Goal: Task Accomplishment & Management: Manage account settings

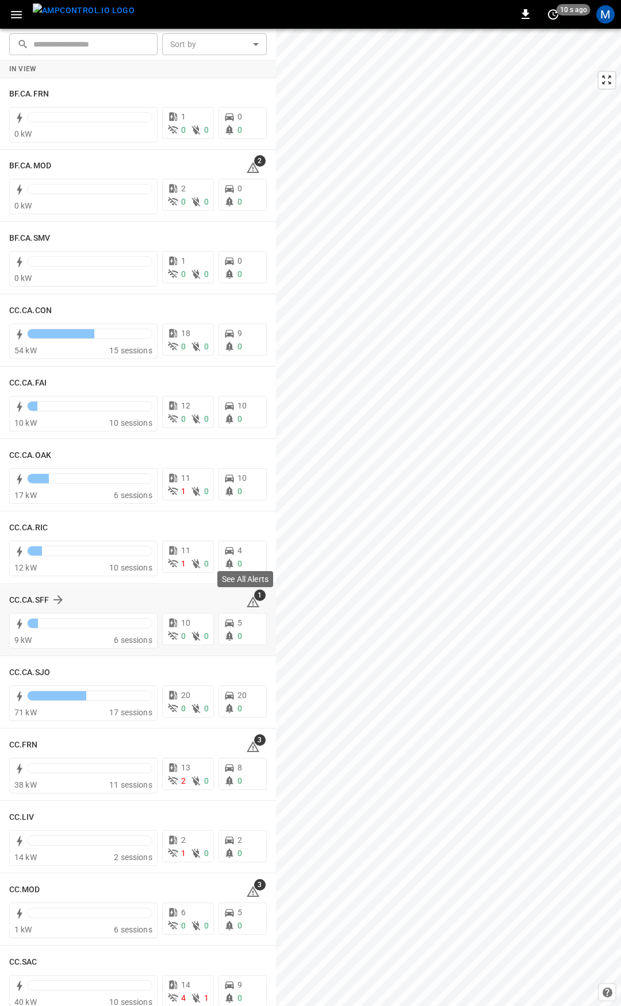
click at [248, 602] on icon at bounding box center [253, 602] width 13 height 11
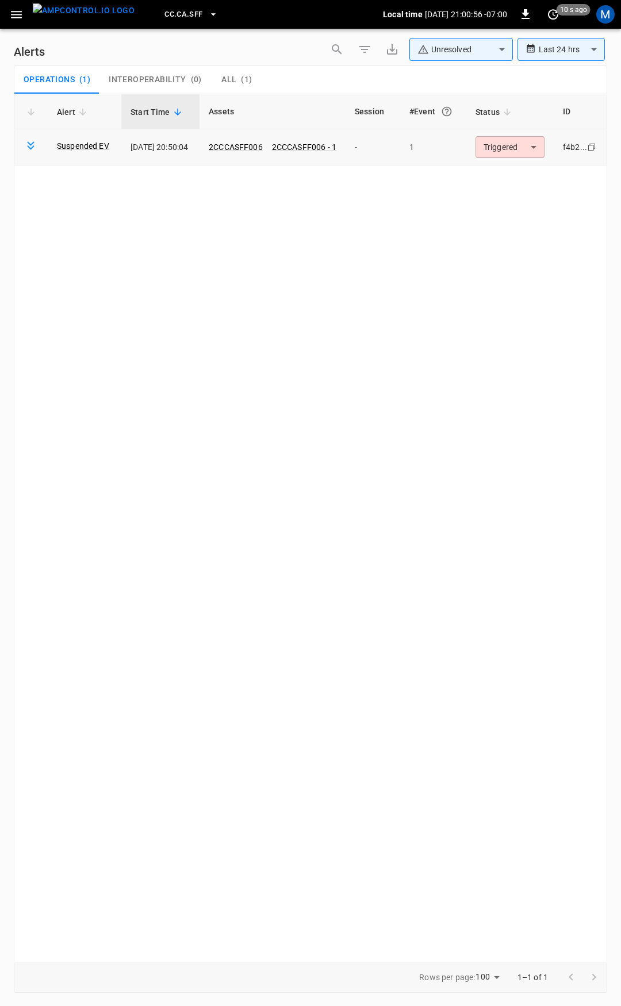
click at [511, 155] on body "**********" at bounding box center [310, 501] width 621 height 1002
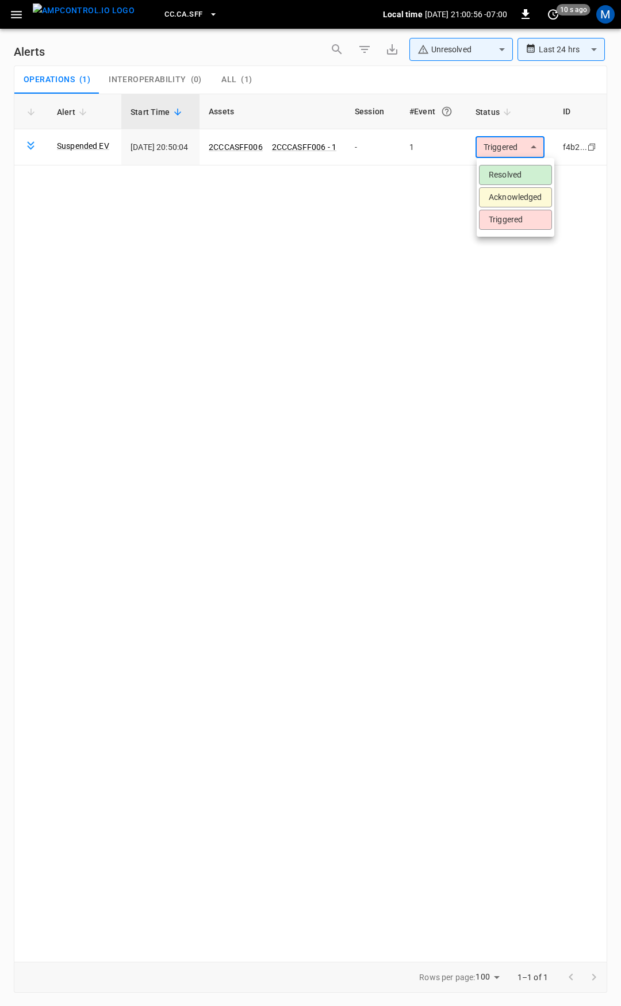
drag, startPoint x: 507, startPoint y: 180, endPoint x: 498, endPoint y: 179, distance: 9.8
click at [507, 180] on li "Resolved" at bounding box center [515, 175] width 73 height 20
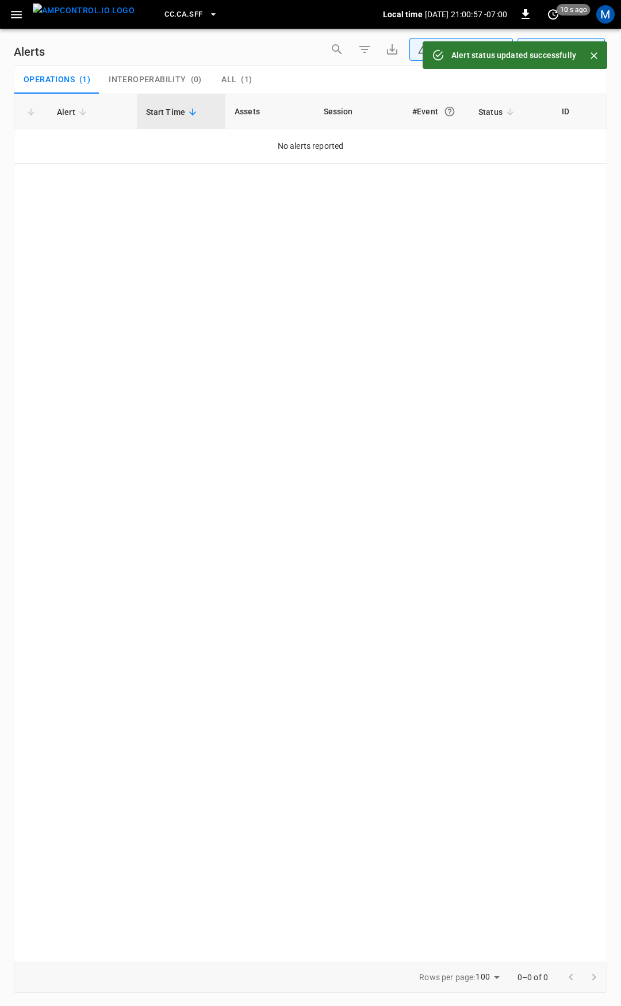
click at [14, 20] on icon "button" at bounding box center [16, 14] width 14 height 14
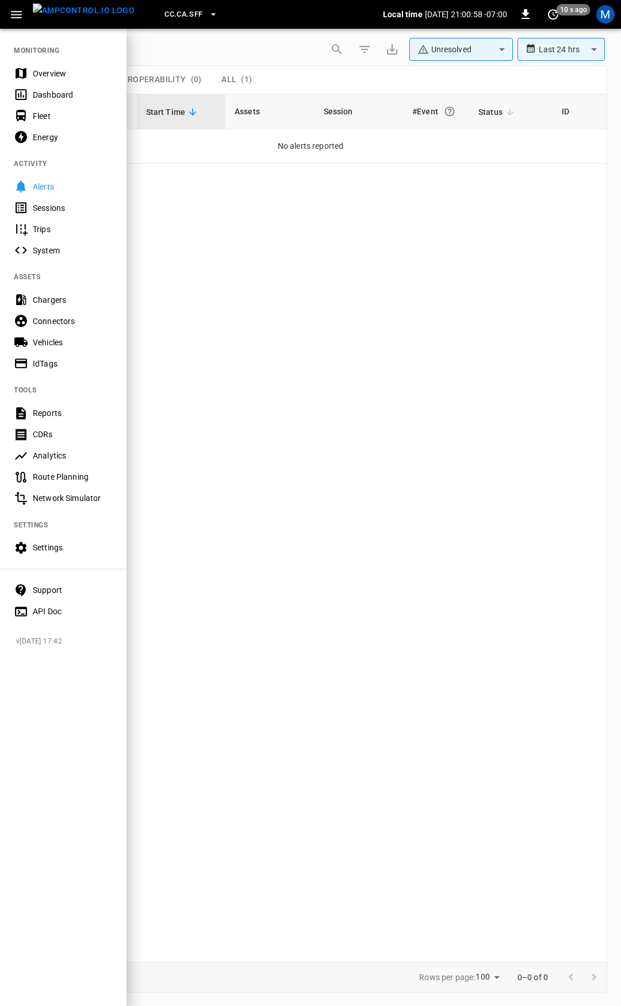
click at [53, 76] on div "Overview" at bounding box center [73, 73] width 80 height 11
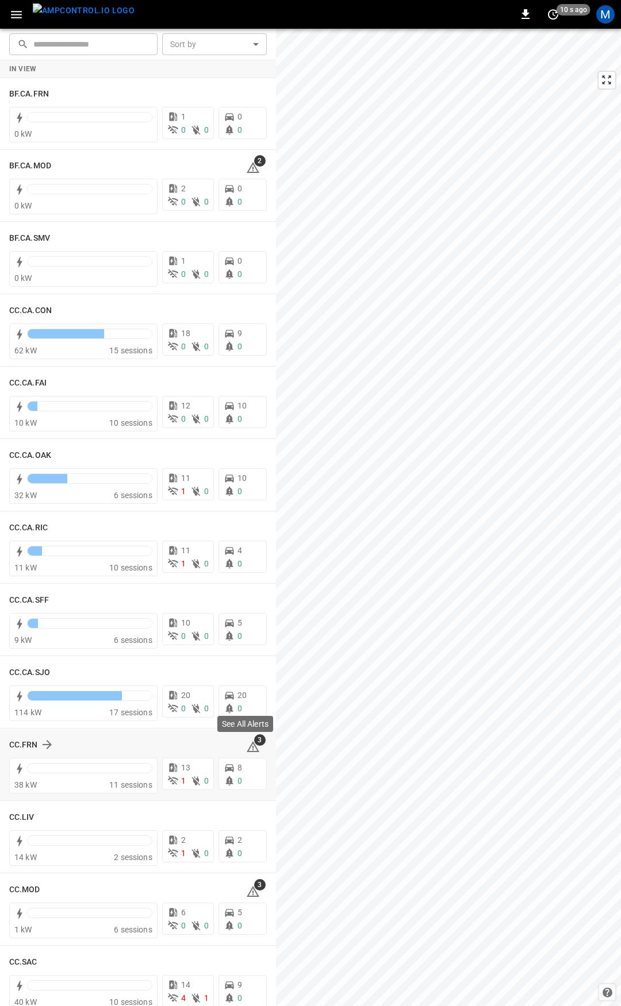
click at [248, 746] on icon at bounding box center [253, 746] width 13 height 11
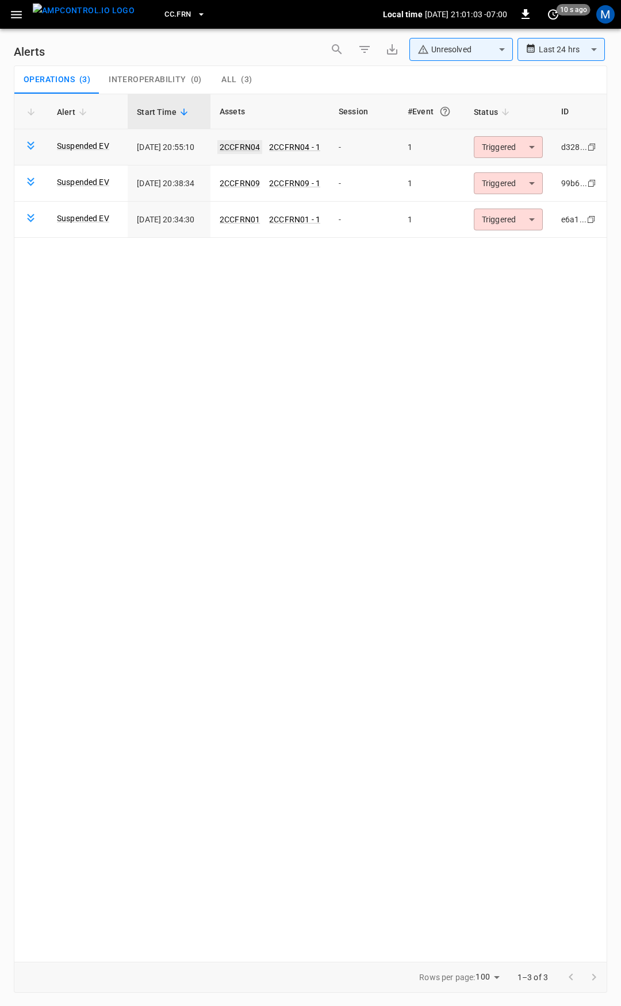
click at [252, 147] on link "2CCFRN04" at bounding box center [239, 147] width 45 height 14
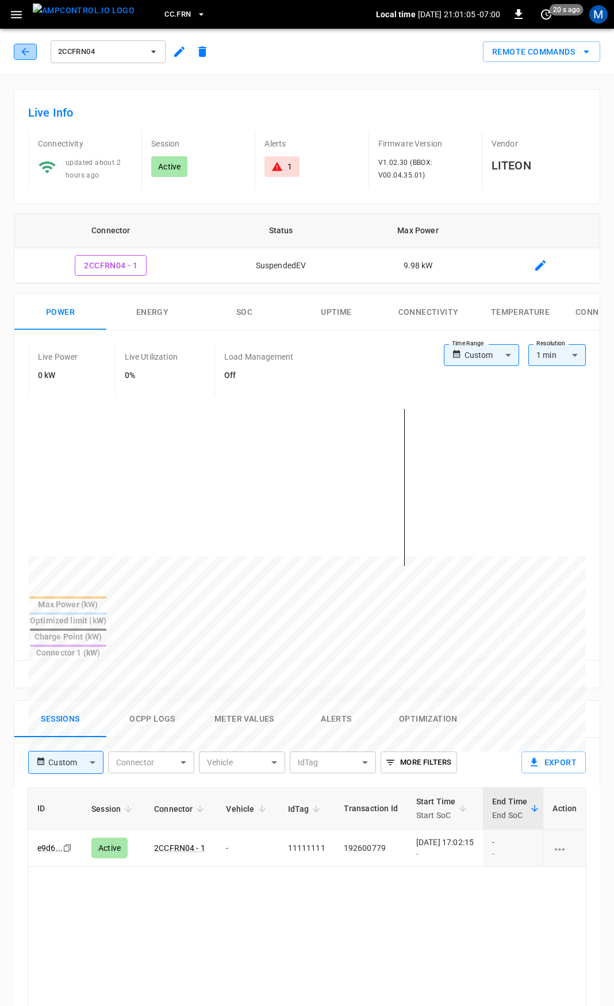
click at [18, 53] on button "button" at bounding box center [25, 52] width 23 height 16
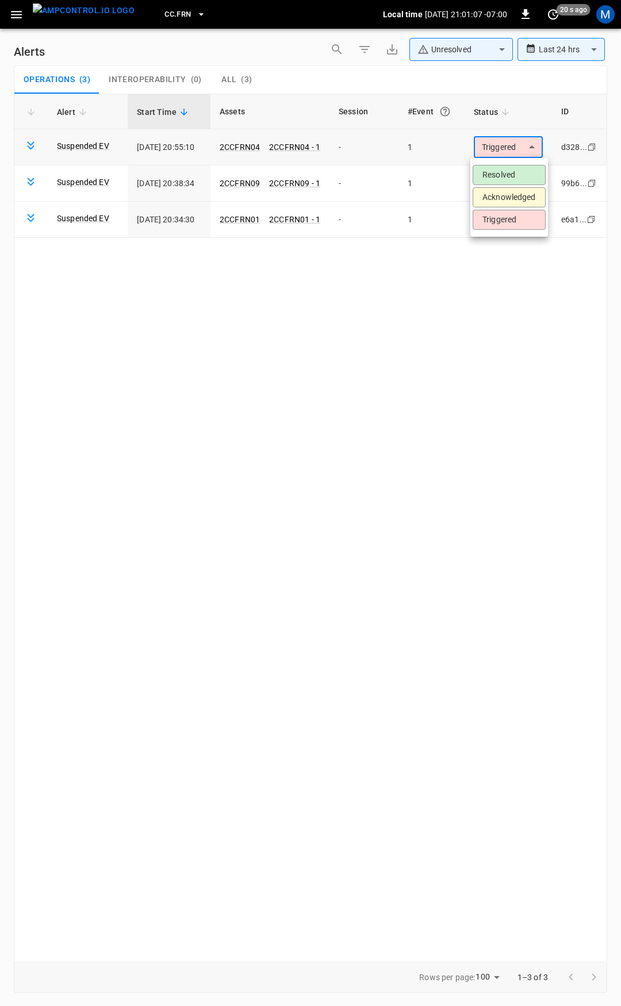
drag, startPoint x: 483, startPoint y: 153, endPoint x: 491, endPoint y: 176, distance: 23.6
click at [484, 155] on body "**********" at bounding box center [310, 501] width 621 height 1002
click at [498, 174] on li "Resolved" at bounding box center [508, 175] width 73 height 20
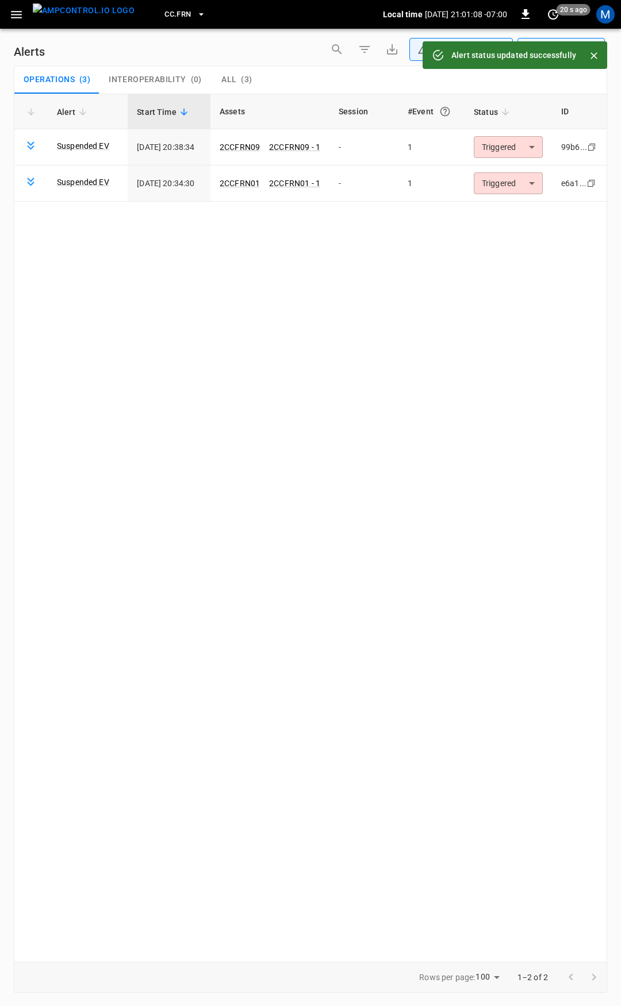
click at [506, 149] on body "**********" at bounding box center [310, 501] width 621 height 1002
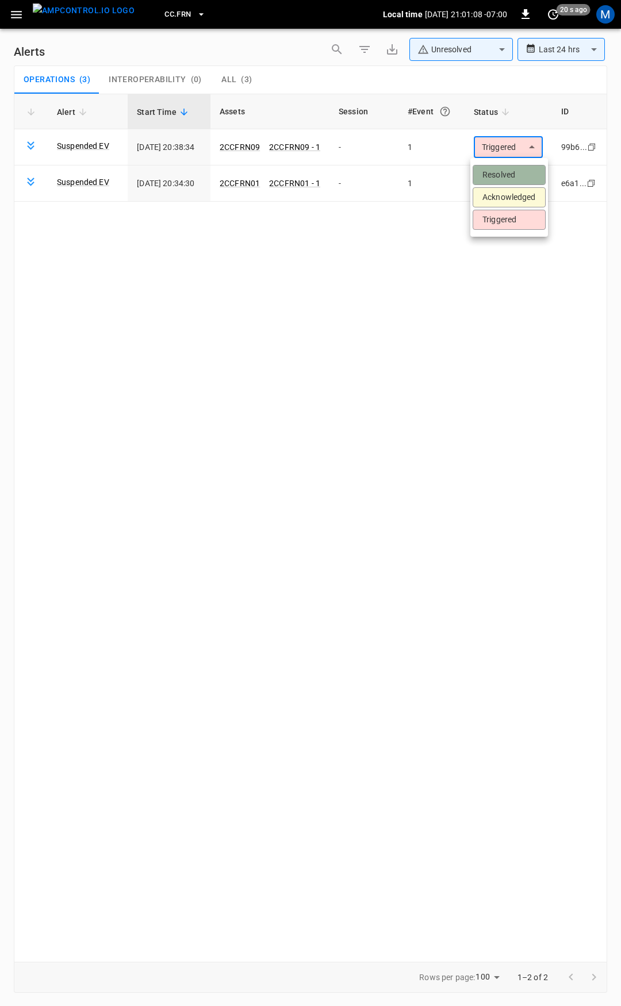
click at [505, 174] on li "Resolved" at bounding box center [508, 175] width 73 height 20
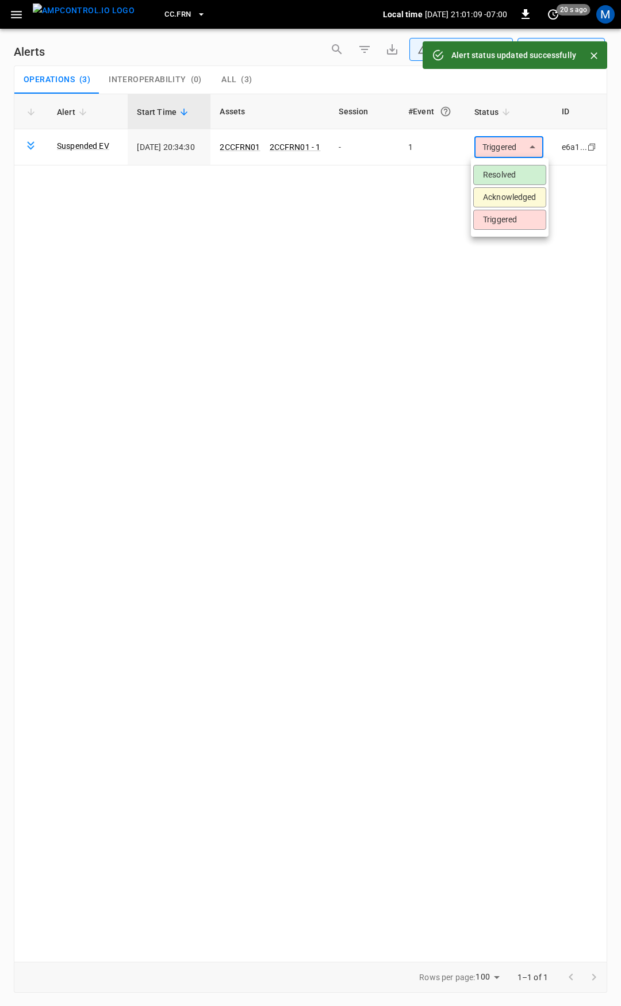
click at [513, 151] on body "**********" at bounding box center [310, 501] width 621 height 1002
click at [508, 172] on li "Resolved" at bounding box center [509, 175] width 73 height 20
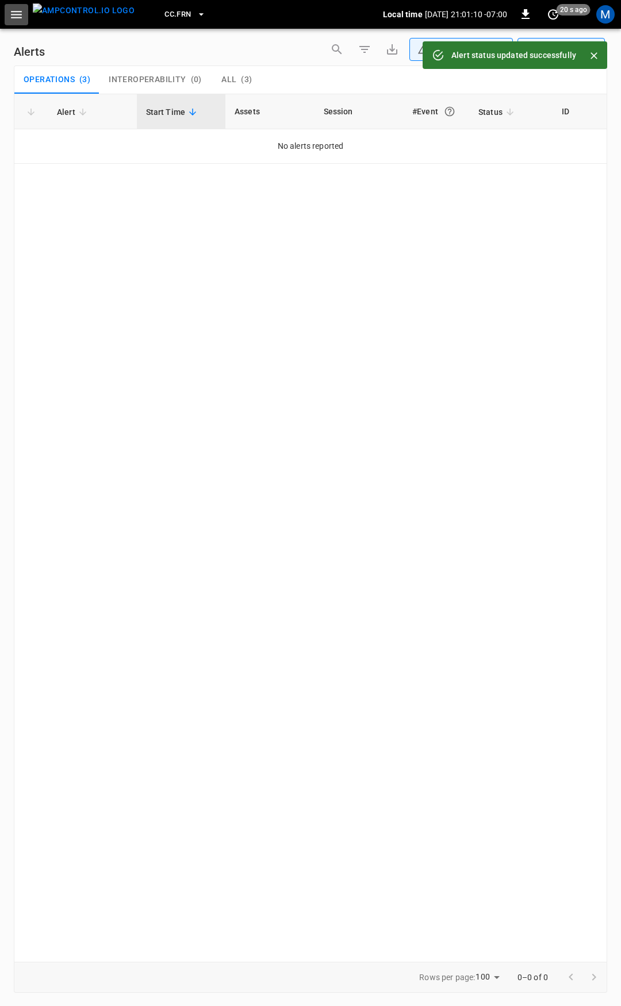
click at [19, 17] on icon "button" at bounding box center [16, 14] width 11 height 7
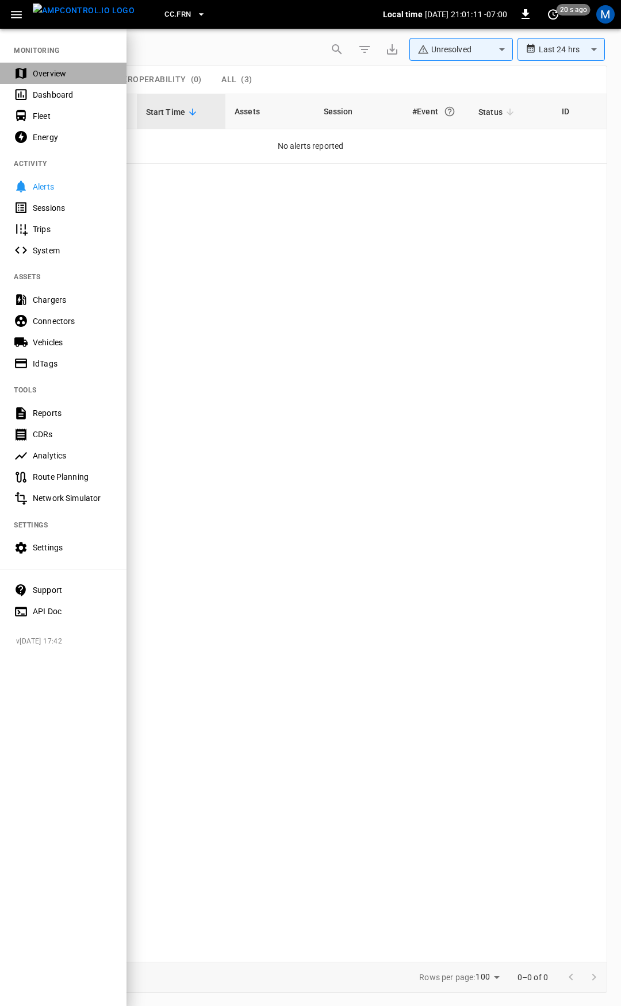
click at [82, 76] on div "Overview" at bounding box center [73, 73] width 80 height 11
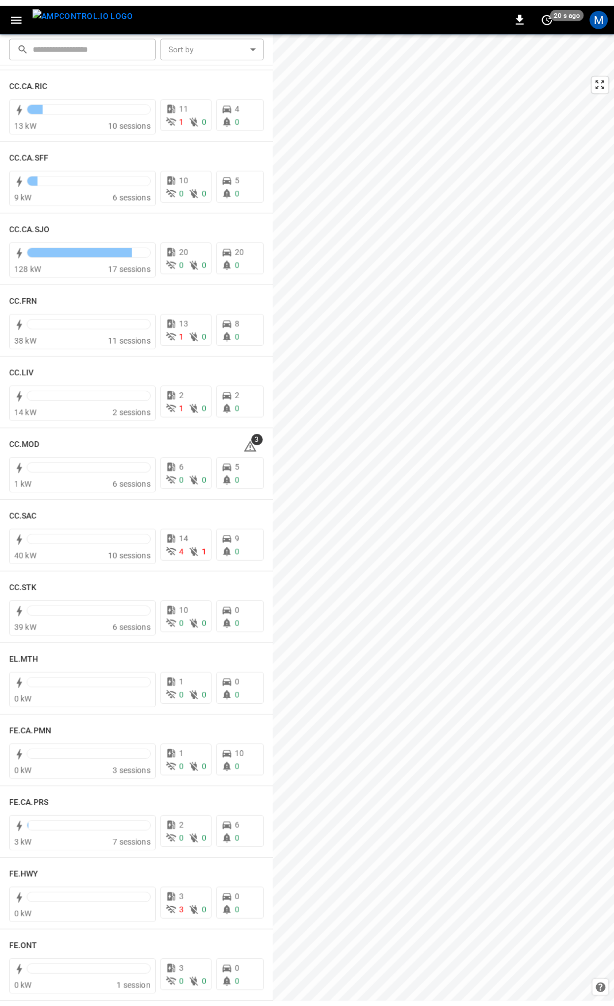
scroll to position [517, 0]
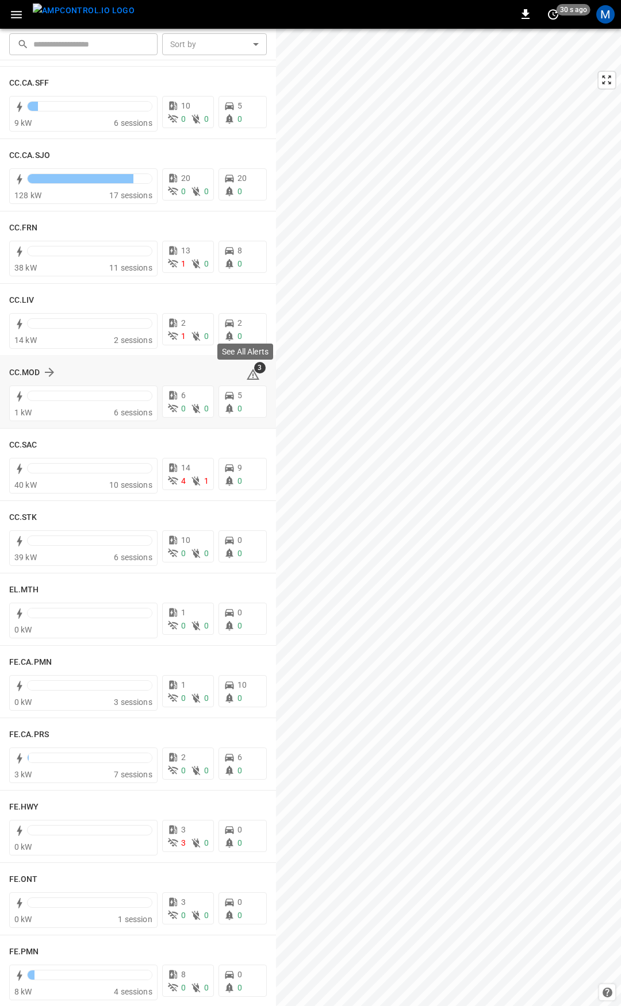
click at [254, 370] on span "3" at bounding box center [259, 367] width 11 height 11
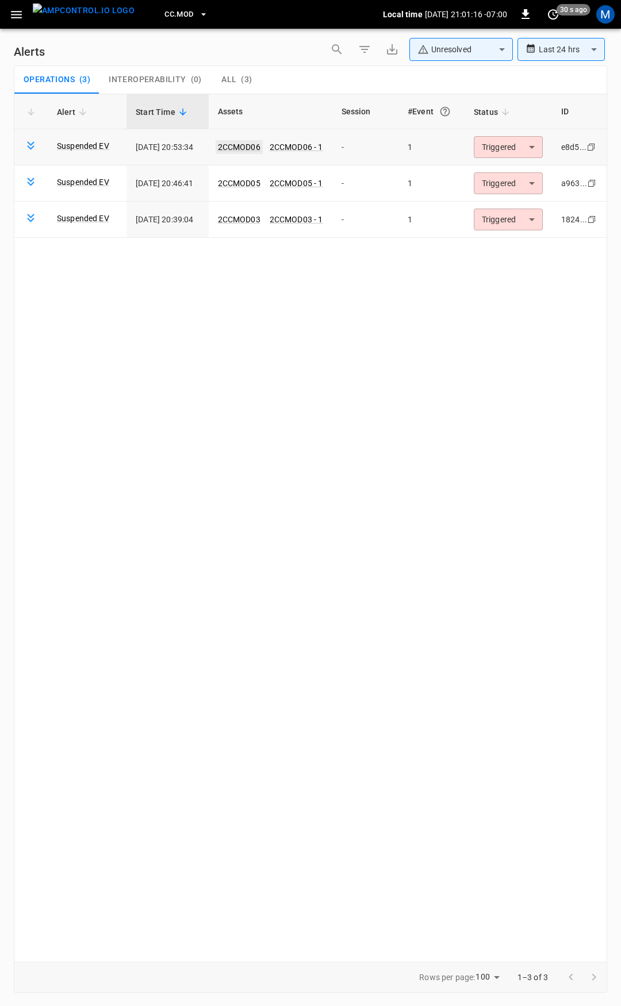
click at [257, 149] on link "2CCMOD06" at bounding box center [239, 147] width 47 height 14
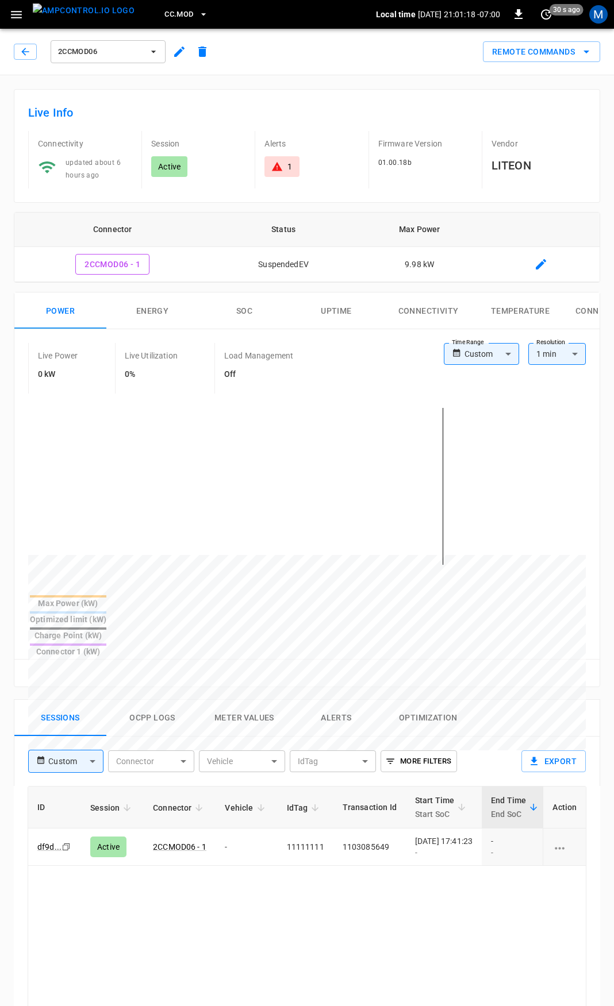
click at [280, 165] on icon at bounding box center [276, 166] width 11 height 11
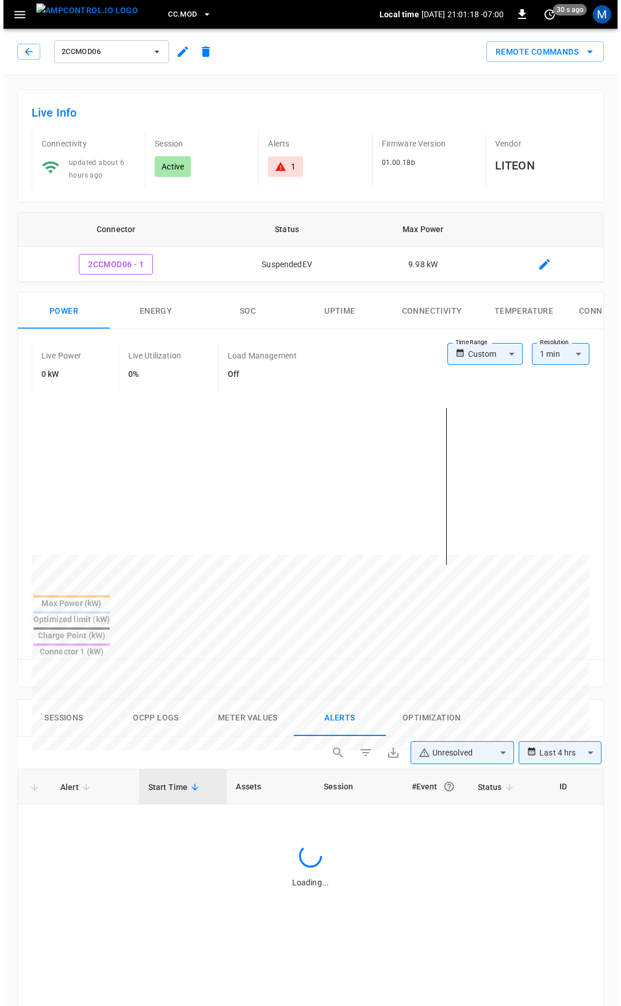
scroll to position [489, 0]
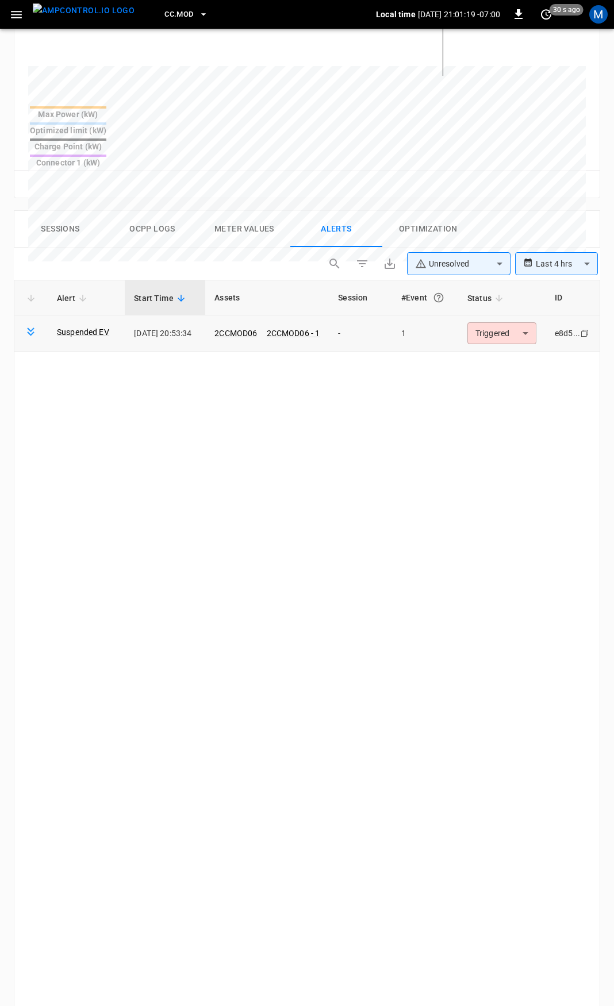
click at [478, 297] on body "**********" at bounding box center [307, 356] width 614 height 1691
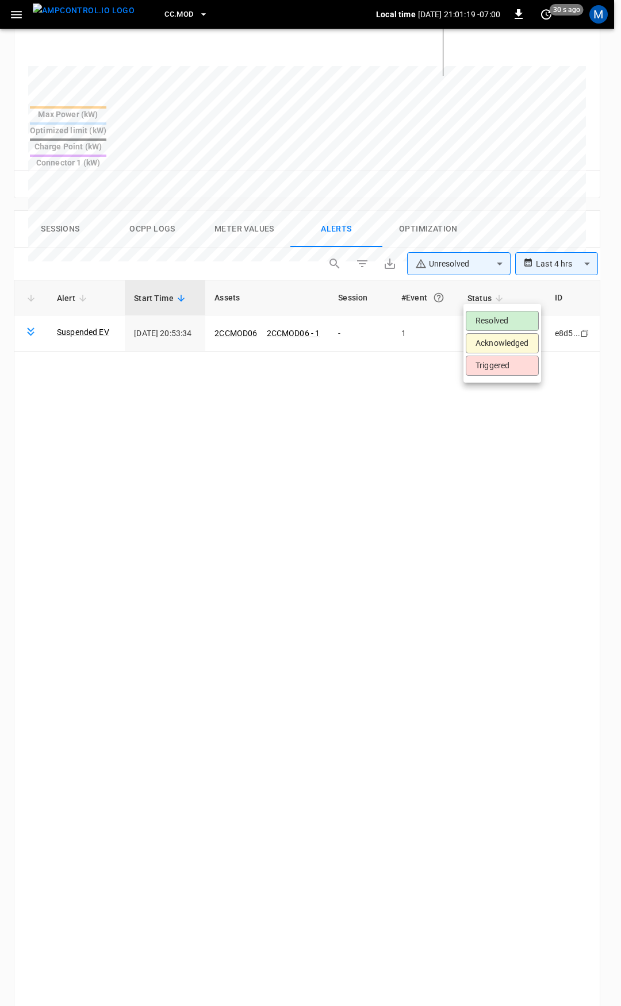
drag, startPoint x: 491, startPoint y: 309, endPoint x: 495, endPoint y: 321, distance: 12.2
click at [493, 312] on ul "Resolved Acknowledged Triggered" at bounding box center [502, 343] width 78 height 79
click at [497, 323] on li "Resolved" at bounding box center [501, 321] width 73 height 20
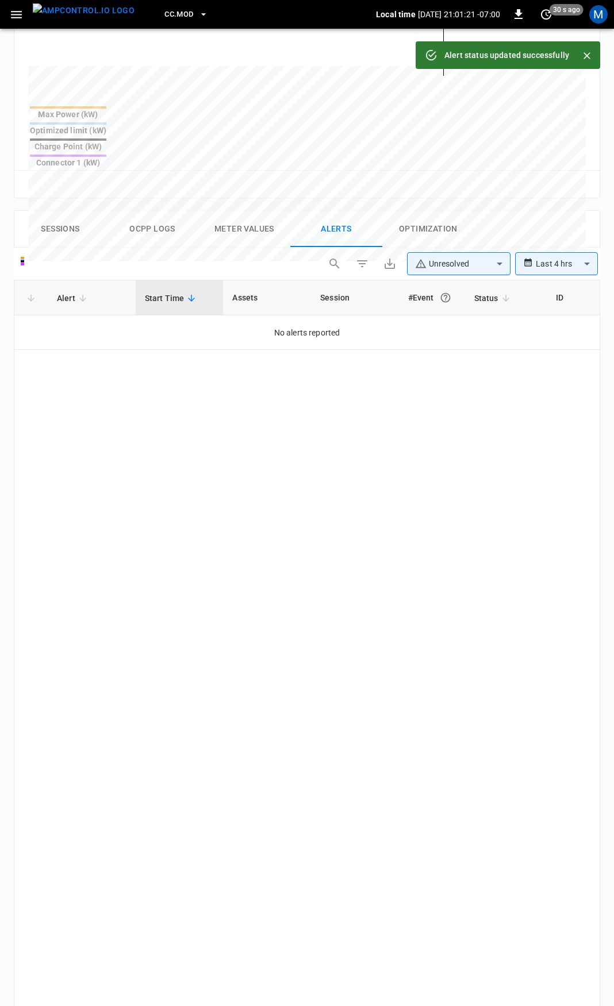
click at [10, 18] on icon "button" at bounding box center [16, 14] width 14 height 14
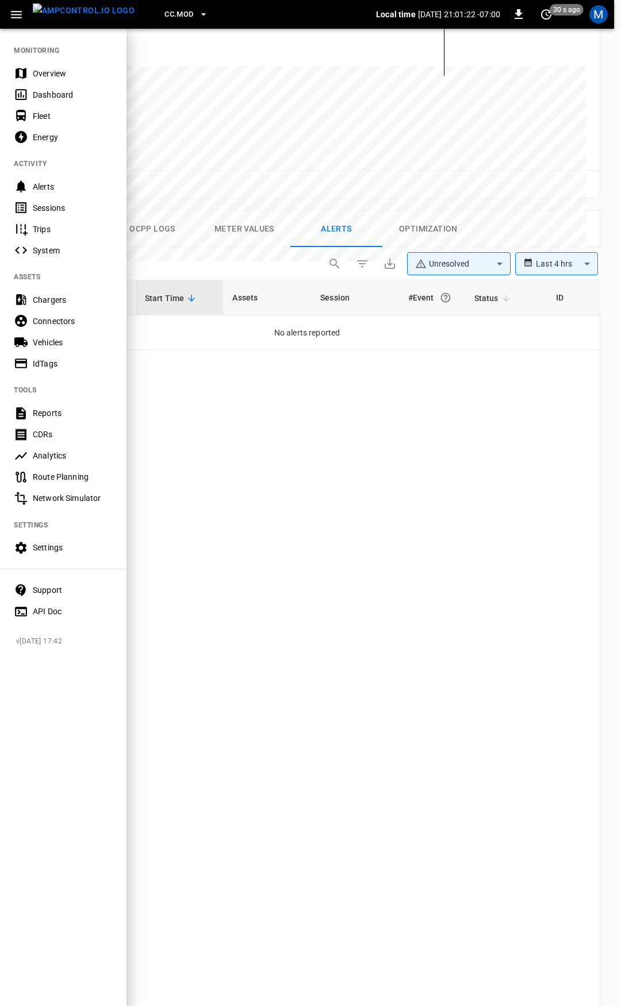
click at [50, 79] on div "Overview" at bounding box center [63, 73] width 126 height 21
